Goal: Task Accomplishment & Management: Manage account settings

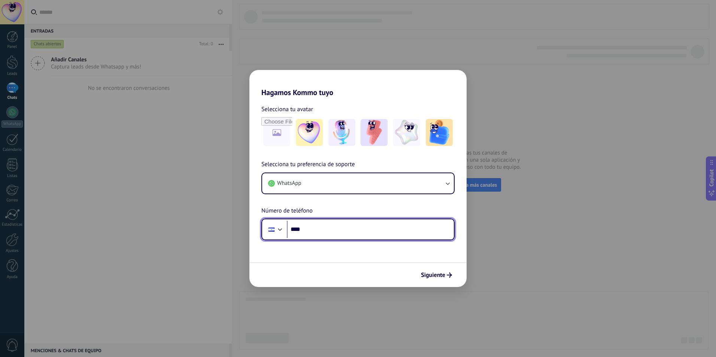
click at [312, 232] on input "****" at bounding box center [370, 229] width 167 height 17
type input "**********"
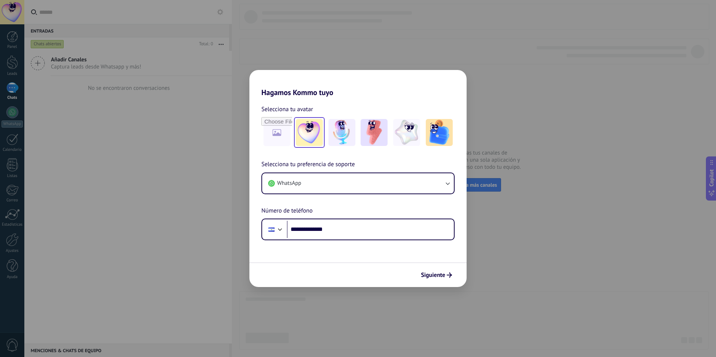
click at [312, 125] on img at bounding box center [309, 132] width 27 height 27
click at [439, 276] on span "Siguiente" at bounding box center [433, 275] width 24 height 5
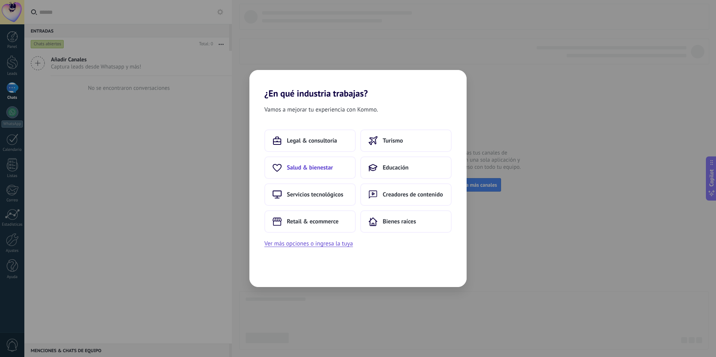
click at [331, 173] on button "Salud & bienestar" at bounding box center [309, 168] width 91 height 22
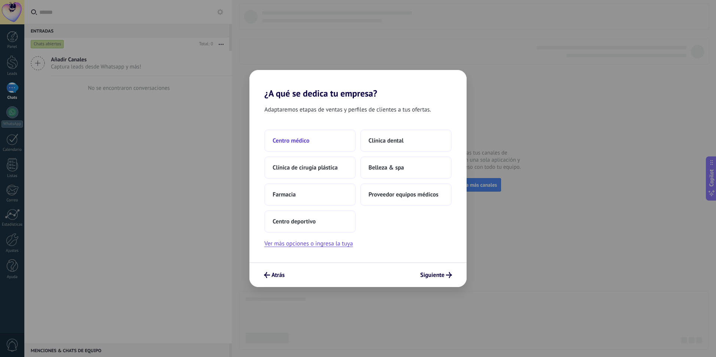
click at [314, 143] on button "Centro médico" at bounding box center [309, 141] width 91 height 22
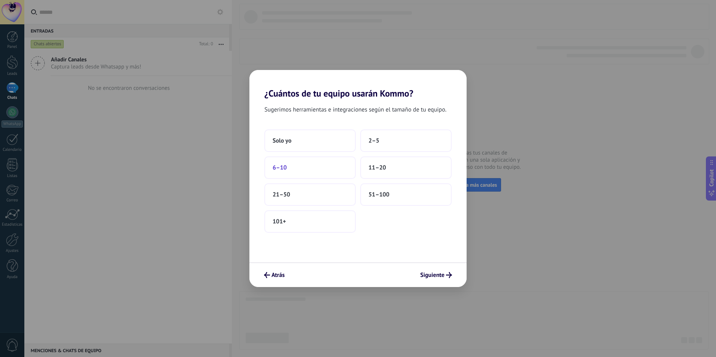
click at [318, 168] on button "6–10" at bounding box center [309, 168] width 91 height 22
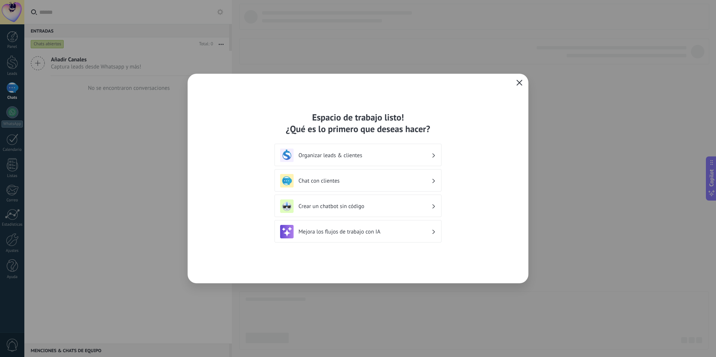
click at [518, 84] on use "button" at bounding box center [520, 83] width 6 height 6
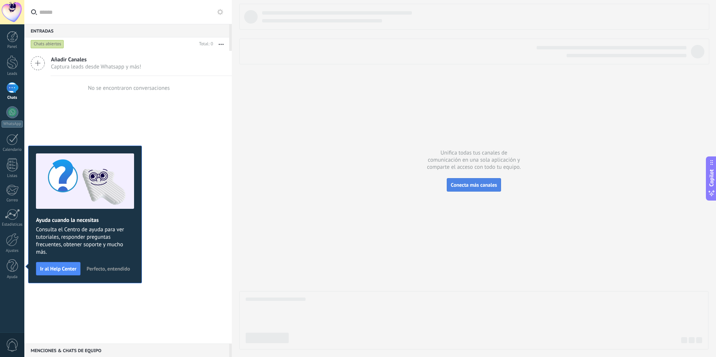
click at [462, 183] on span "Conecta más canales" at bounding box center [474, 185] width 46 height 7
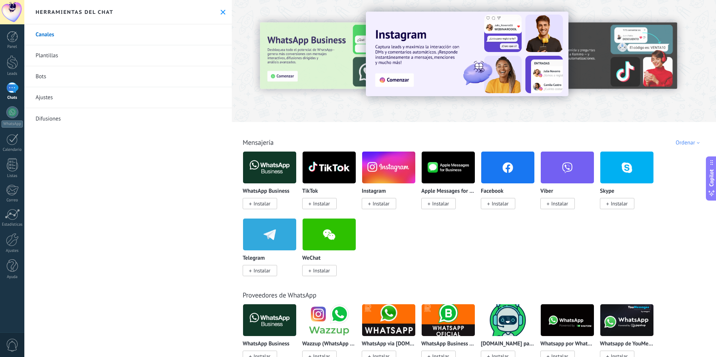
click at [14, 89] on div at bounding box center [12, 87] width 12 height 11
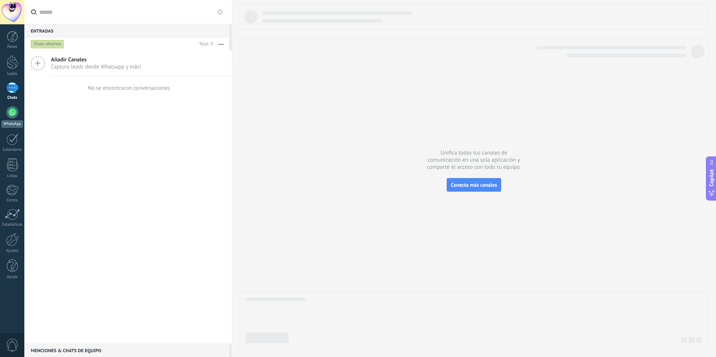
click at [11, 115] on div at bounding box center [12, 112] width 12 height 12
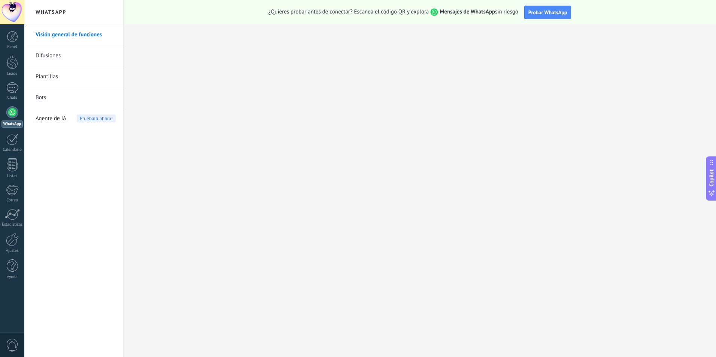
click at [49, 118] on span "Agente de IA" at bounding box center [51, 118] width 31 height 21
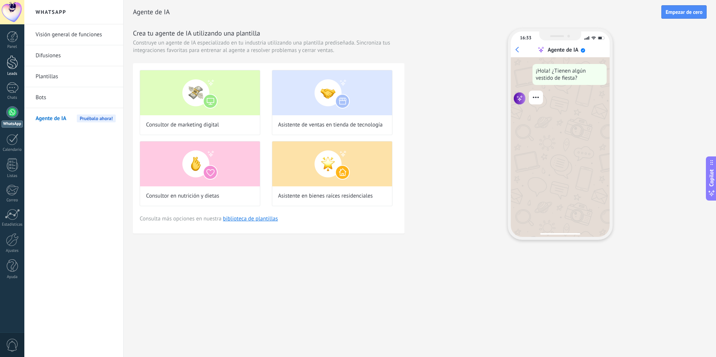
click at [15, 67] on div at bounding box center [12, 62] width 11 height 14
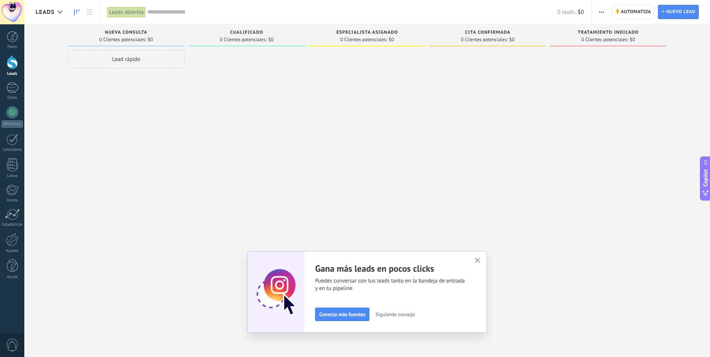
click at [16, 13] on div at bounding box center [12, 12] width 24 height 24
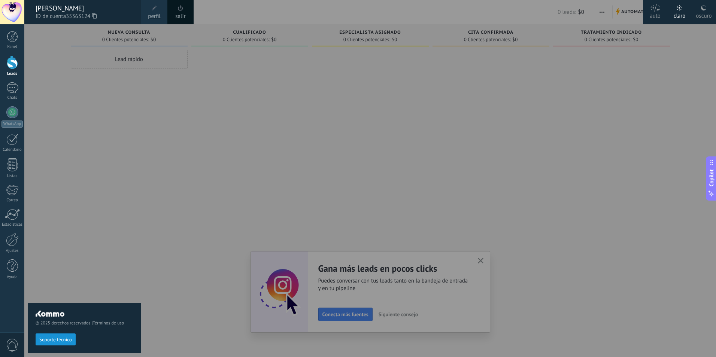
click at [180, 14] on link "salir" at bounding box center [180, 16] width 10 height 8
